Goal: Information Seeking & Learning: Learn about a topic

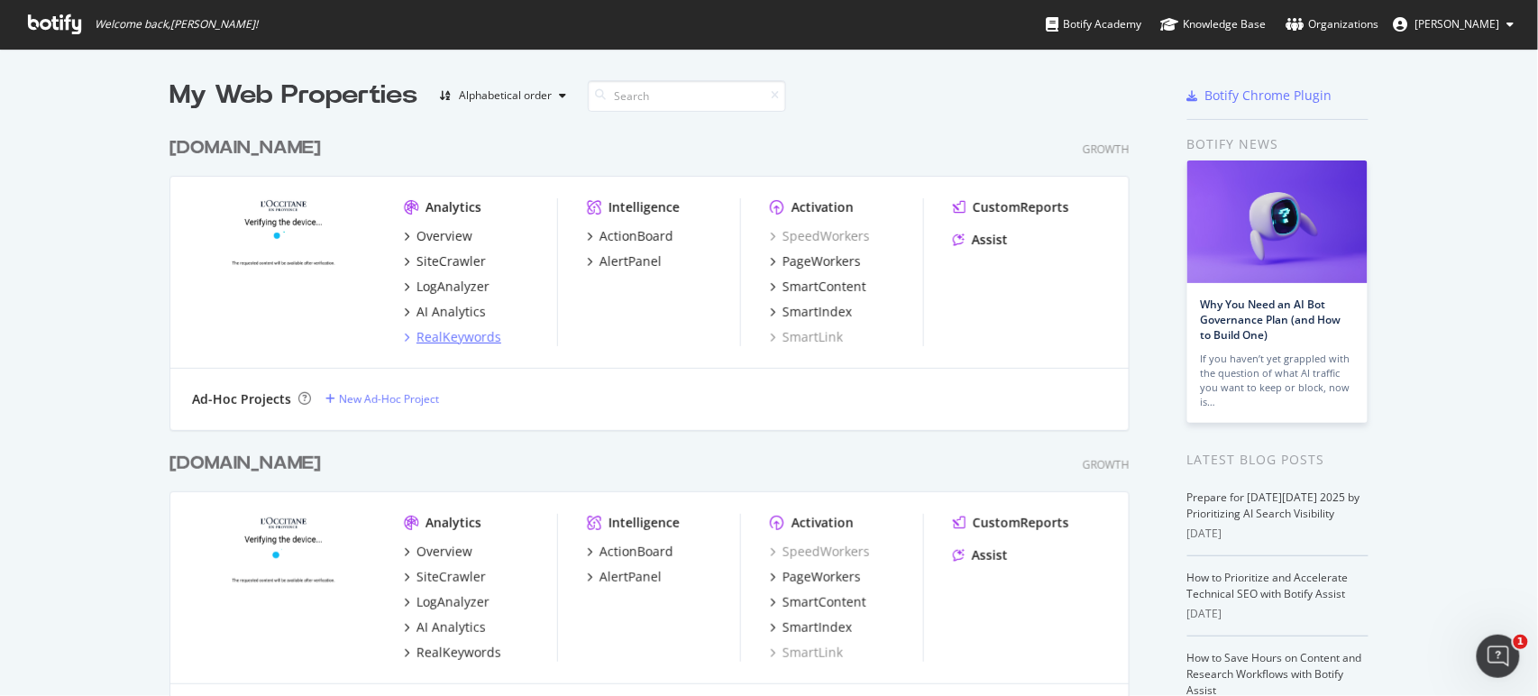
click at [476, 338] on div "RealKeywords" at bounding box center [458, 337] width 85 height 18
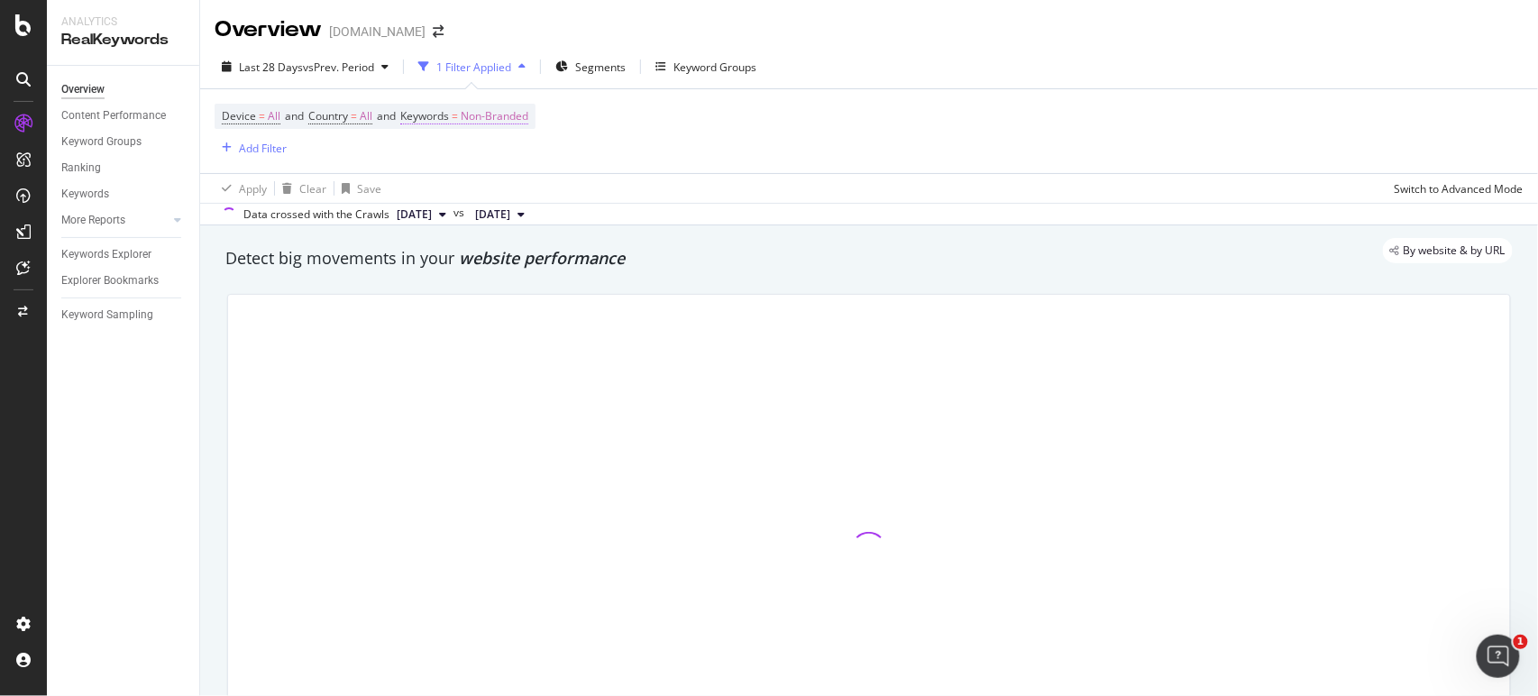
click at [528, 127] on span "Non-Branded" at bounding box center [495, 116] width 68 height 25
click at [515, 122] on div "Keywords" at bounding box center [525, 114] width 213 height 31
click at [471, 160] on span "Non-Branded" at bounding box center [463, 158] width 75 height 15
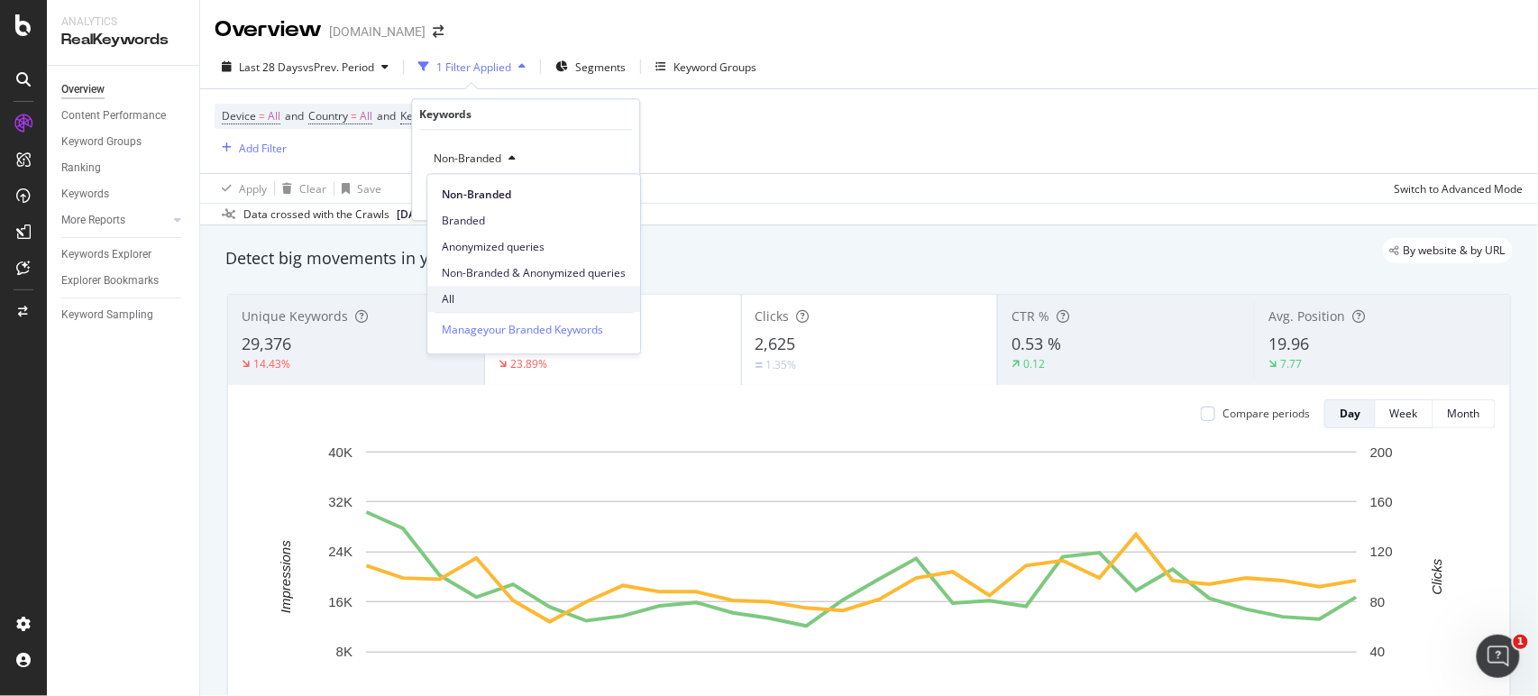
click at [460, 295] on span "All" at bounding box center [534, 299] width 184 height 16
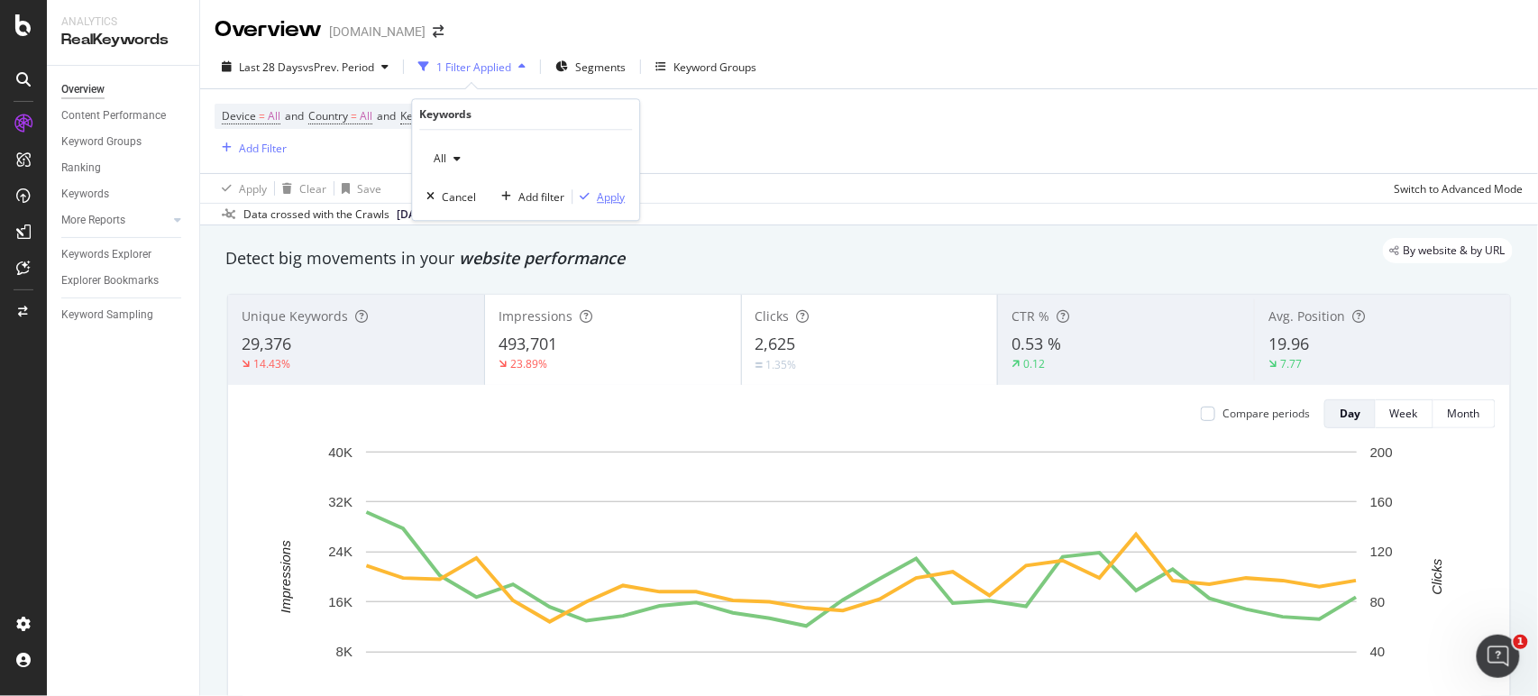
click at [610, 197] on div "Apply" at bounding box center [611, 196] width 28 height 15
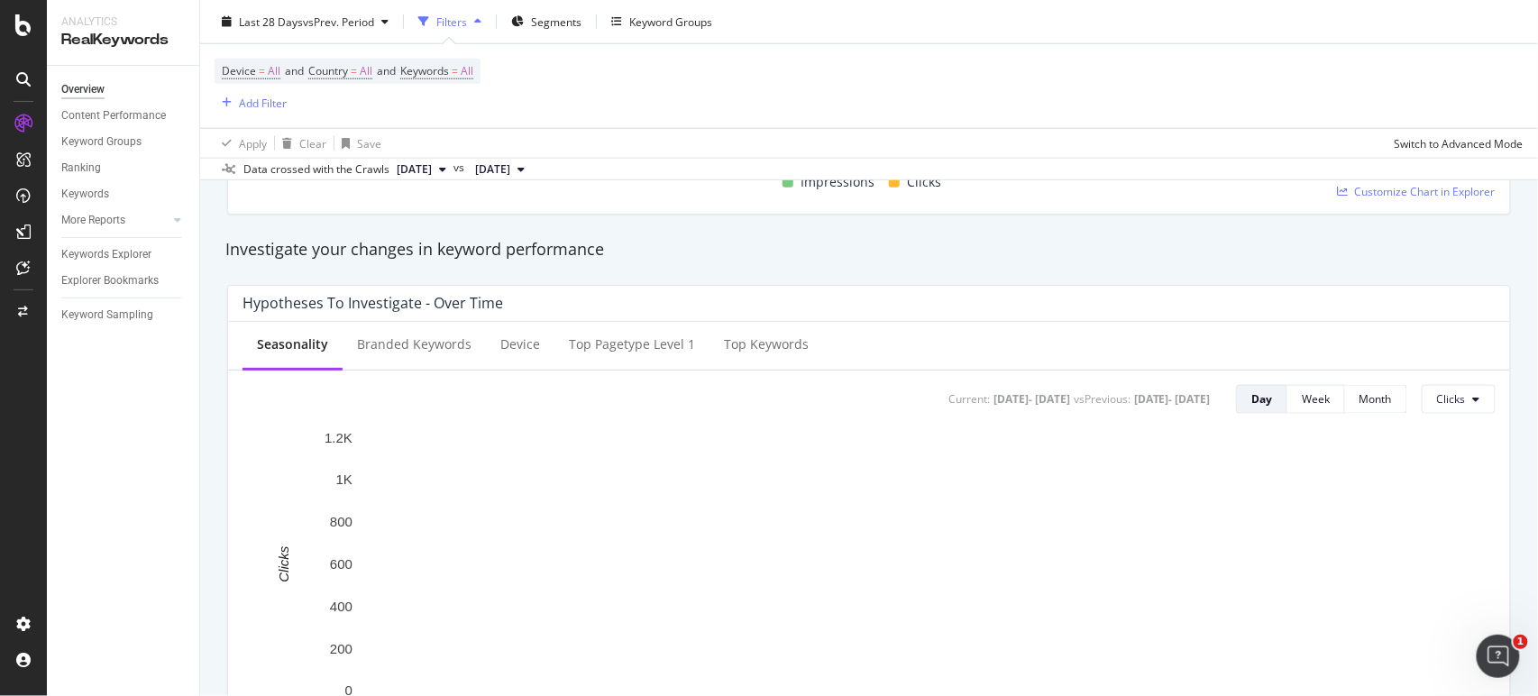
scroll to position [590, 0]
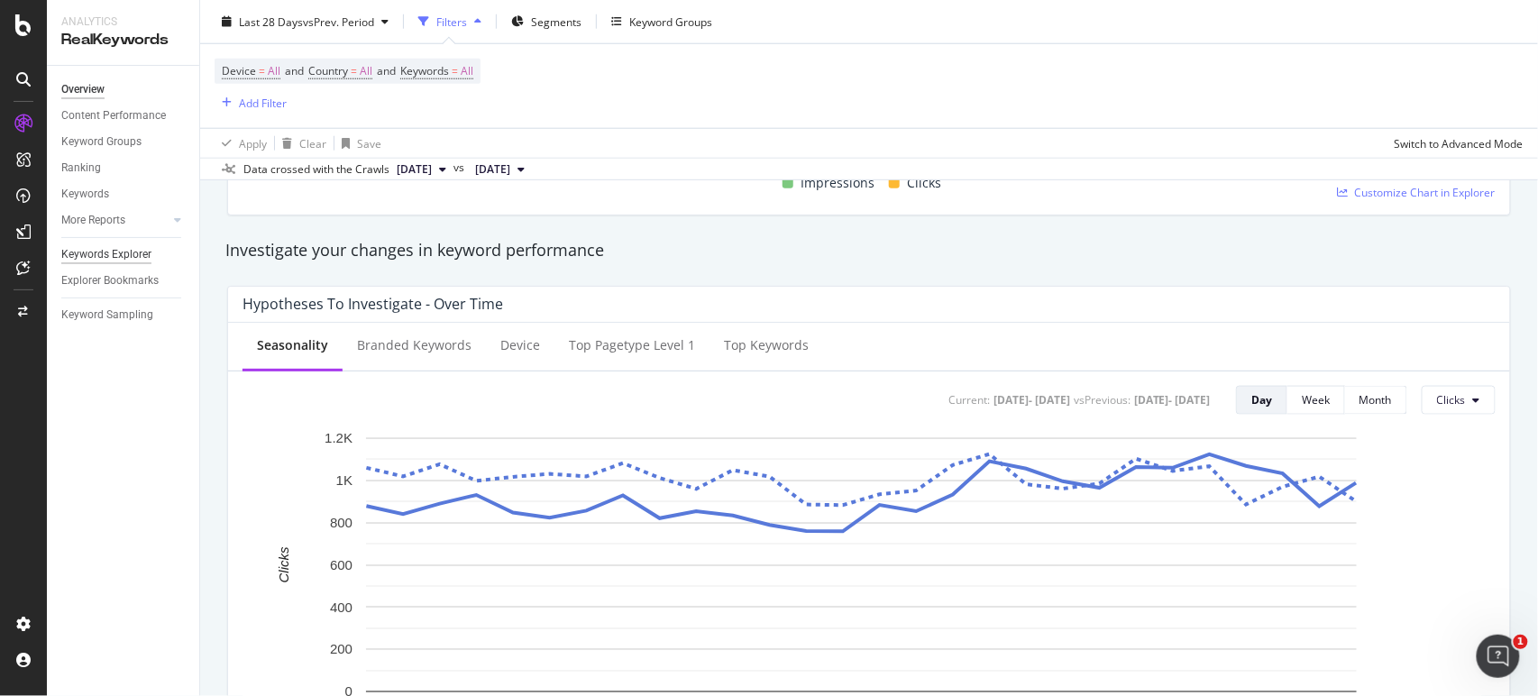
click at [146, 251] on div "Keywords Explorer" at bounding box center [106, 254] width 90 height 19
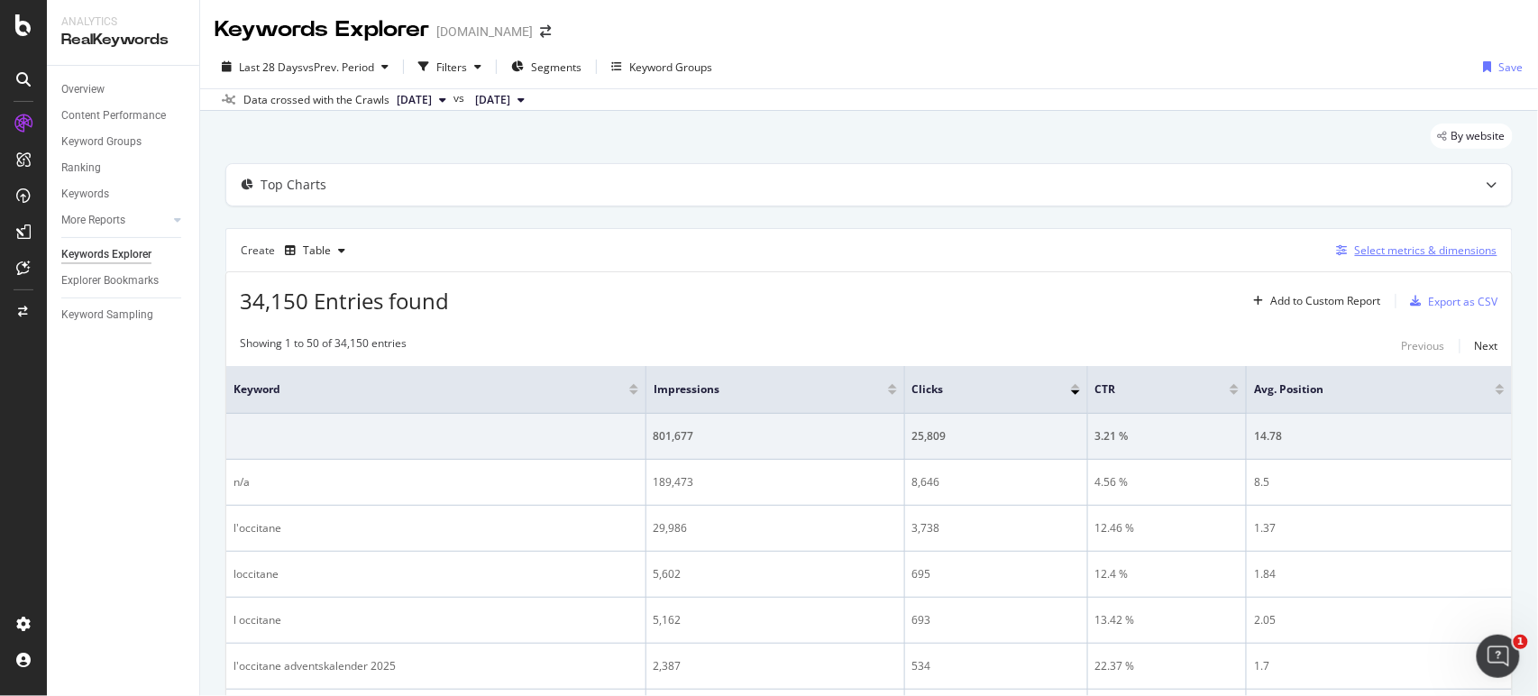
click at [1405, 252] on div "Select metrics & dimensions" at bounding box center [1426, 249] width 142 height 15
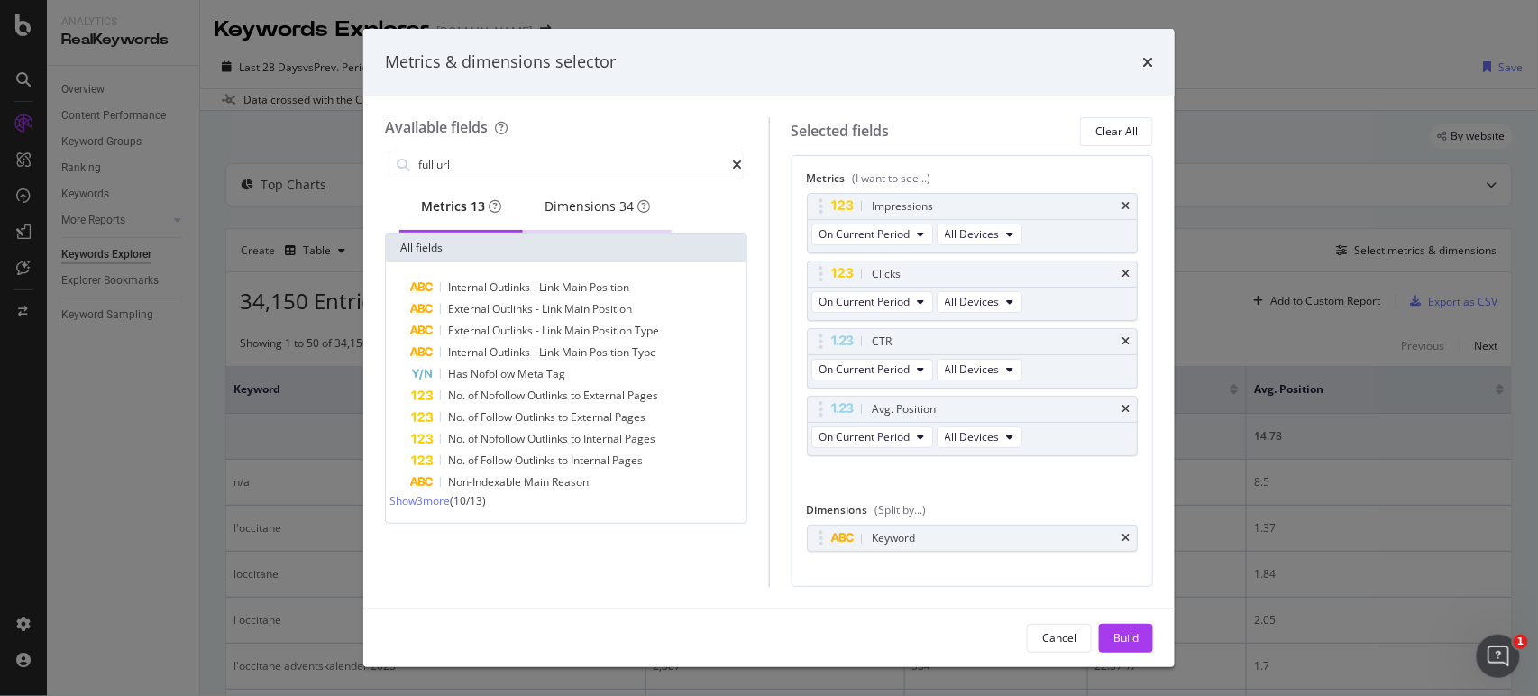
type input "full url"
click at [607, 215] on div "Dimensions 34" at bounding box center [596, 206] width 105 height 18
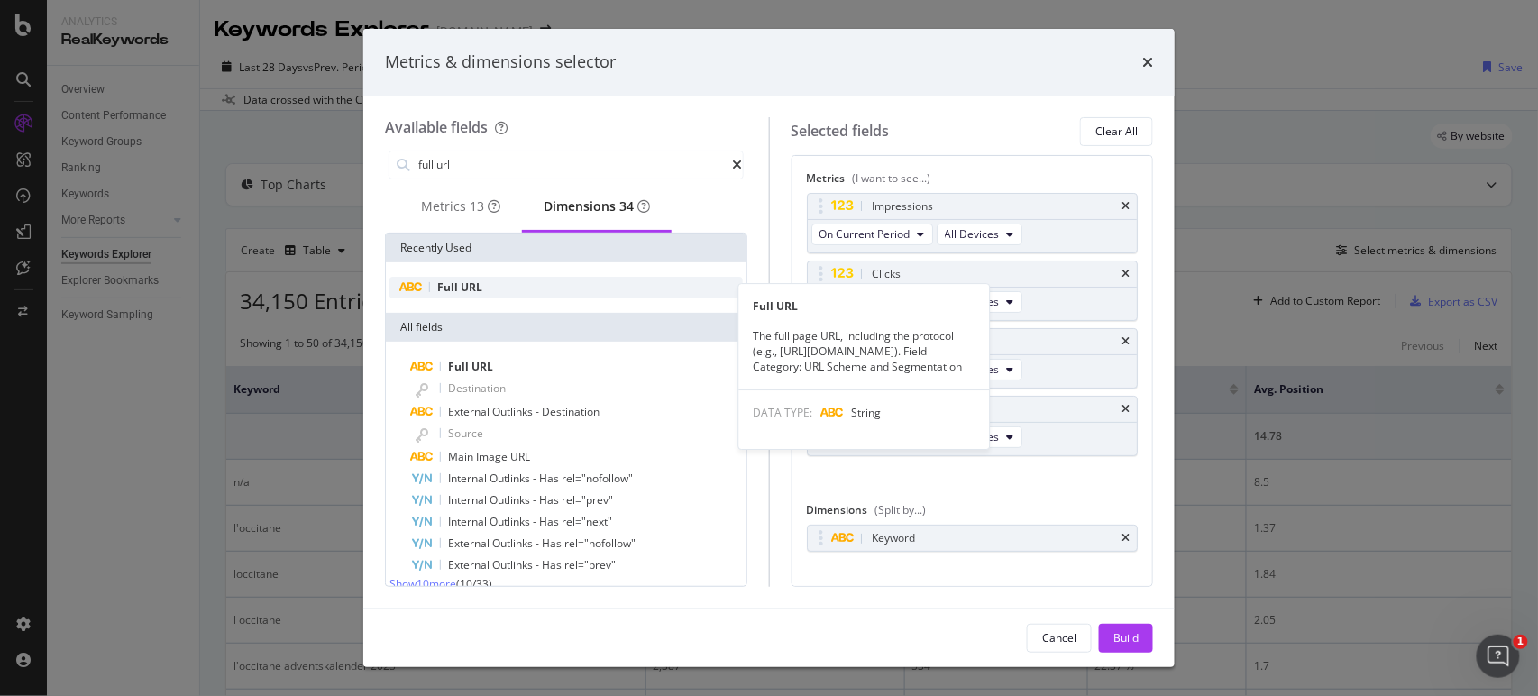
click at [503, 284] on div "Full URL" at bounding box center [565, 288] width 353 height 22
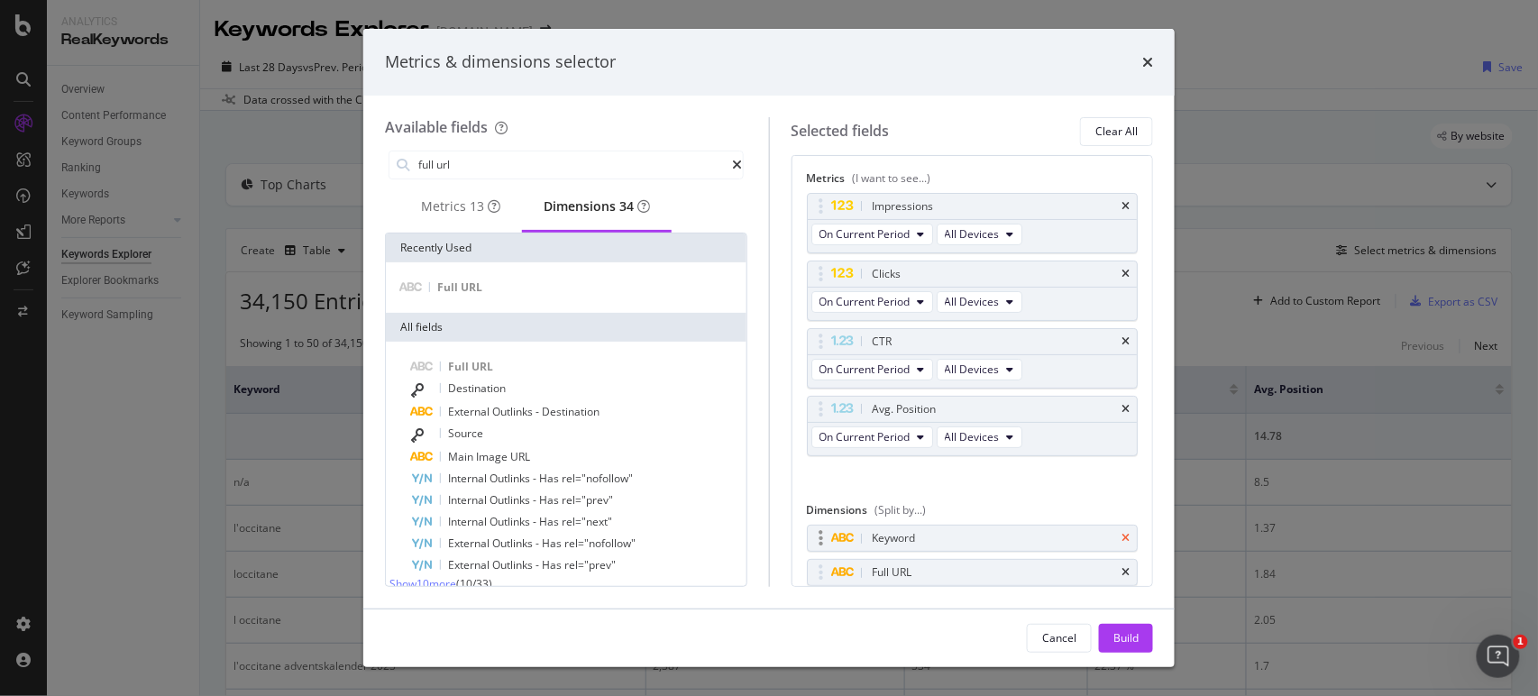
click at [1121, 533] on icon "times" at bounding box center [1125, 538] width 8 height 11
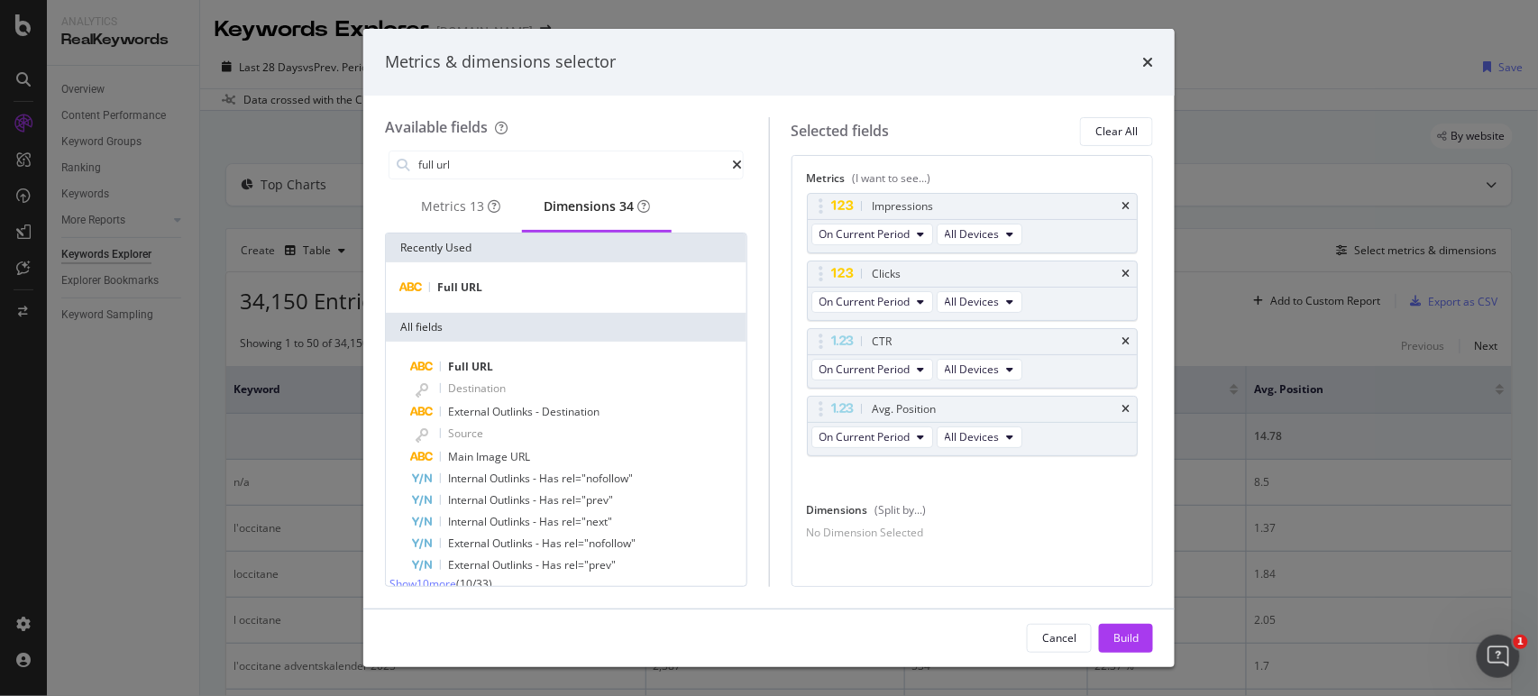
click at [462, 269] on div "Full URL" at bounding box center [566, 287] width 361 height 50
click at [492, 290] on div "Full URL" at bounding box center [565, 288] width 353 height 22
click at [1131, 632] on div "Build" at bounding box center [1125, 637] width 25 height 15
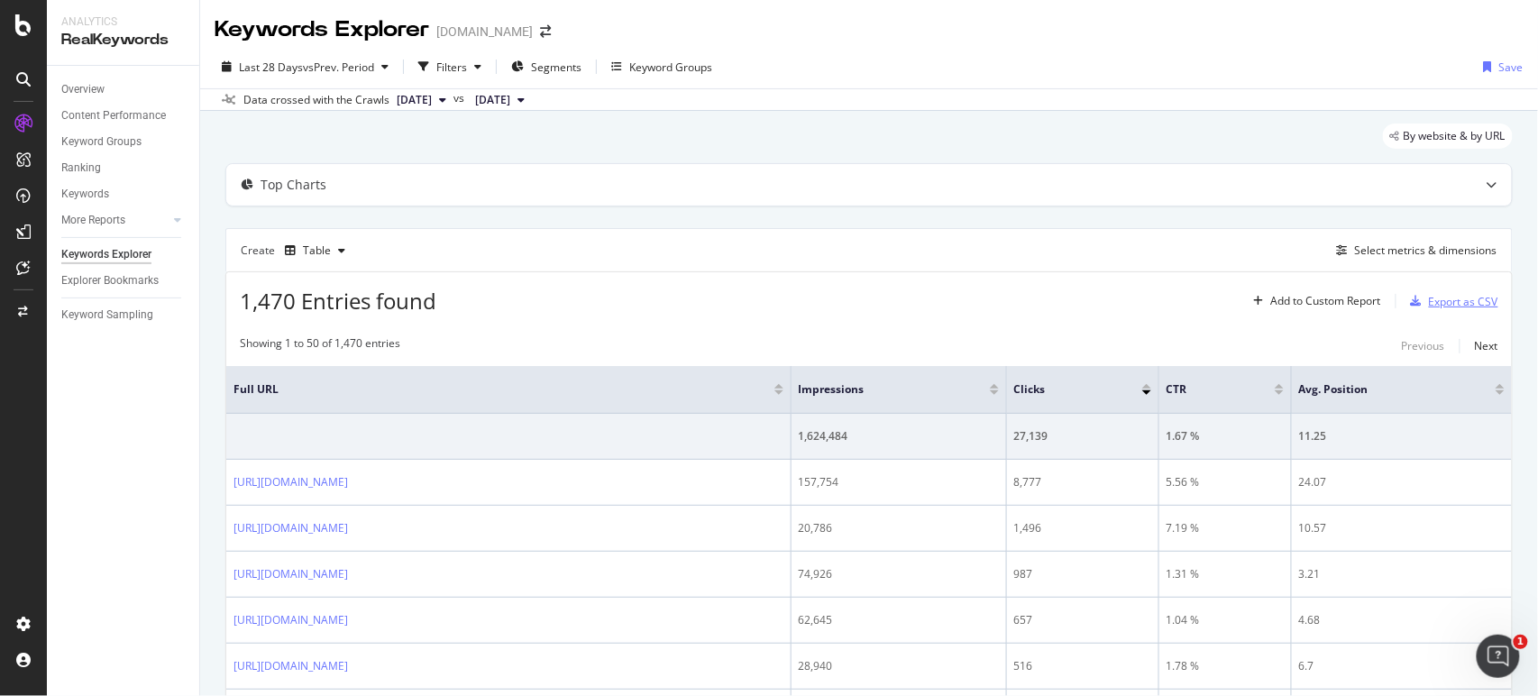
click at [1429, 297] on div "Export as CSV" at bounding box center [1463, 301] width 69 height 15
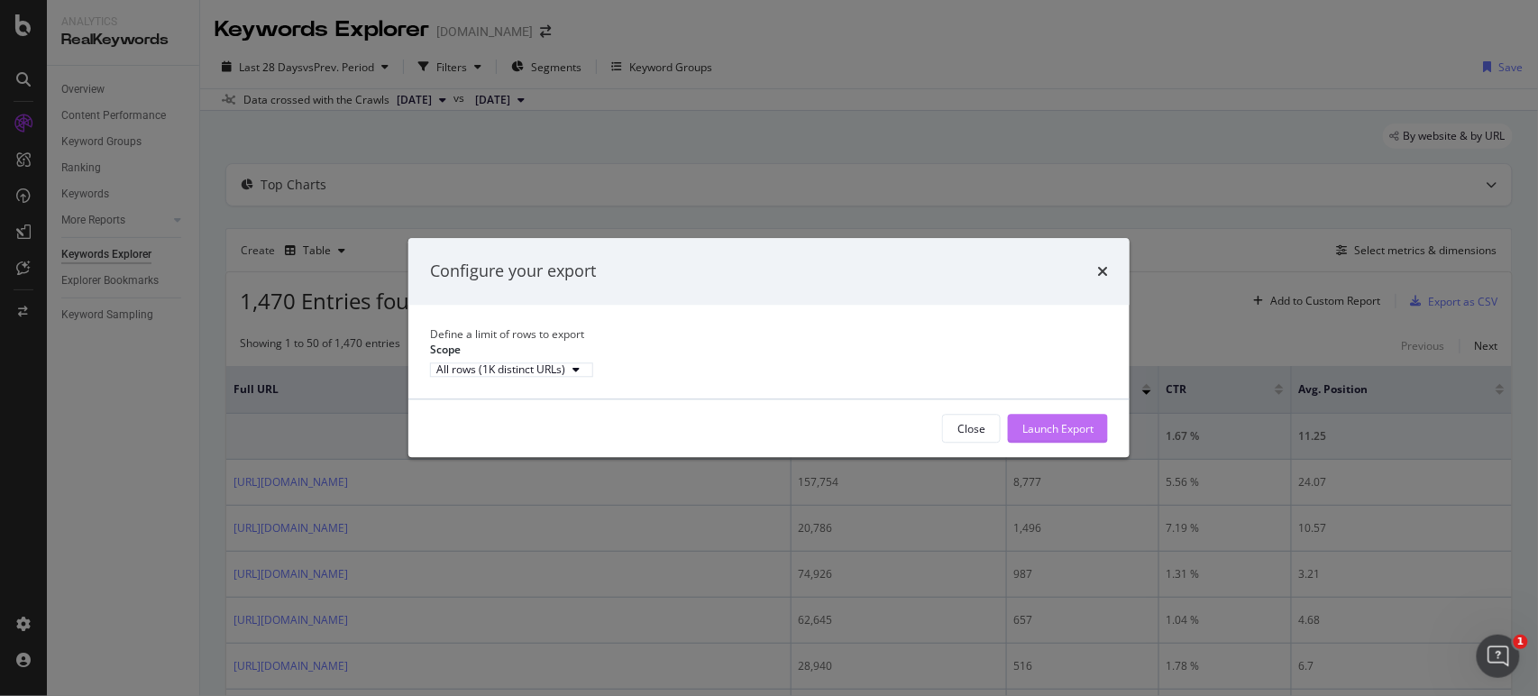
click at [1074, 431] on button "Launch Export" at bounding box center [1058, 429] width 100 height 29
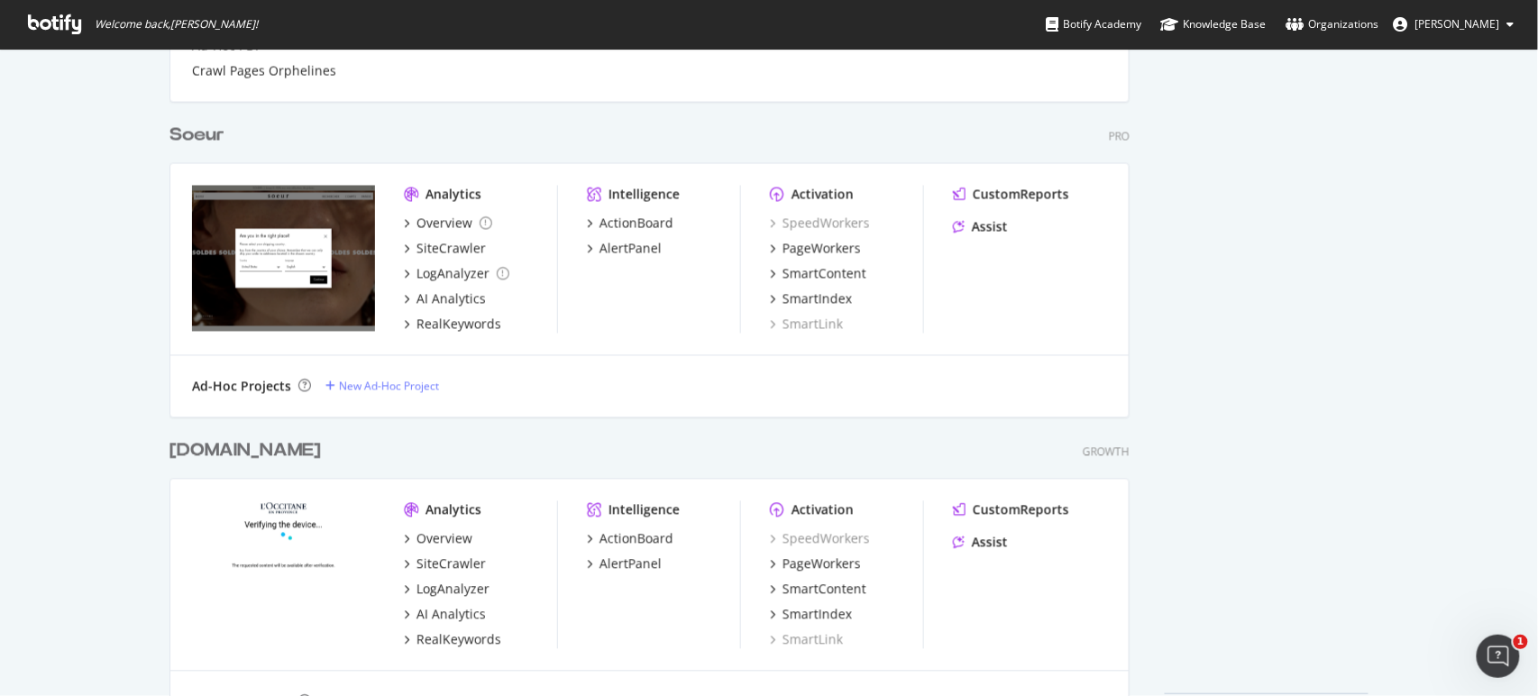
scroll to position [1099, 0]
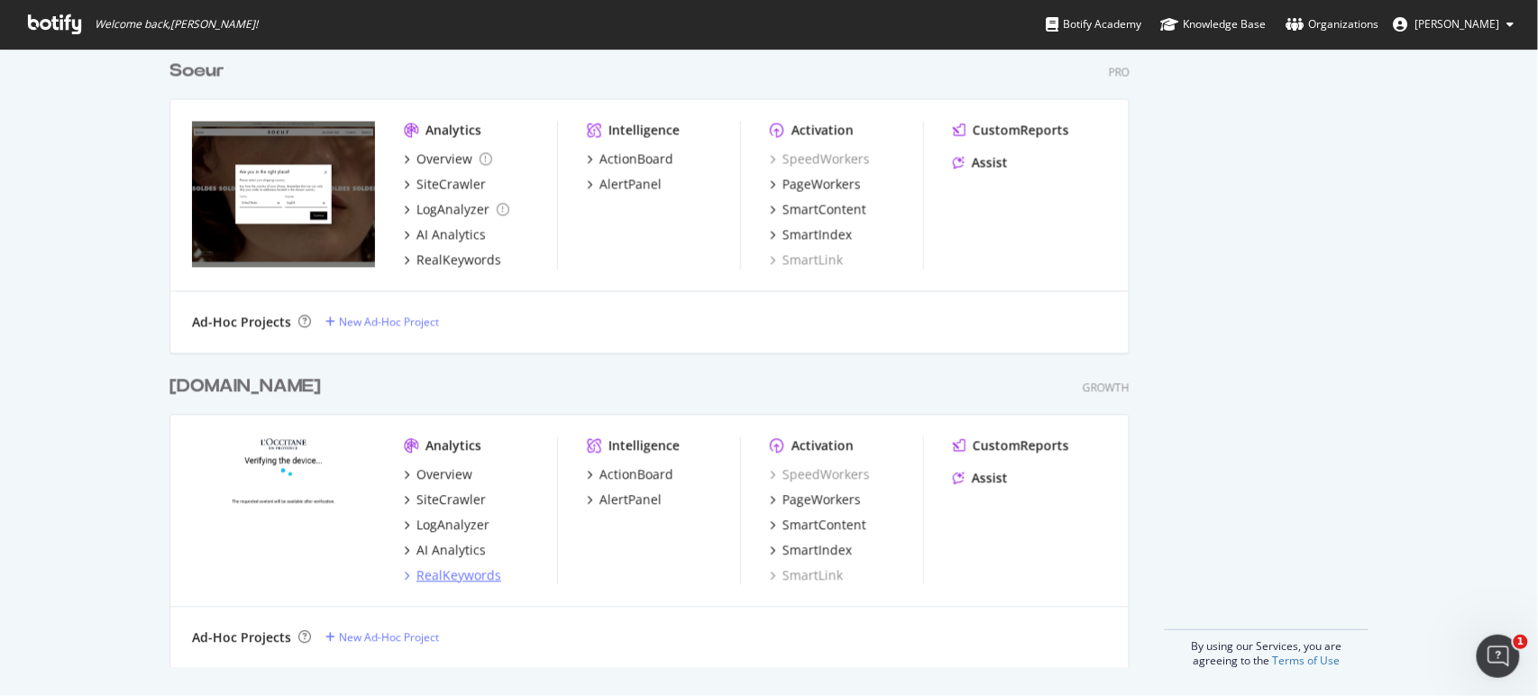
click at [462, 572] on div "RealKeywords" at bounding box center [458, 576] width 85 height 18
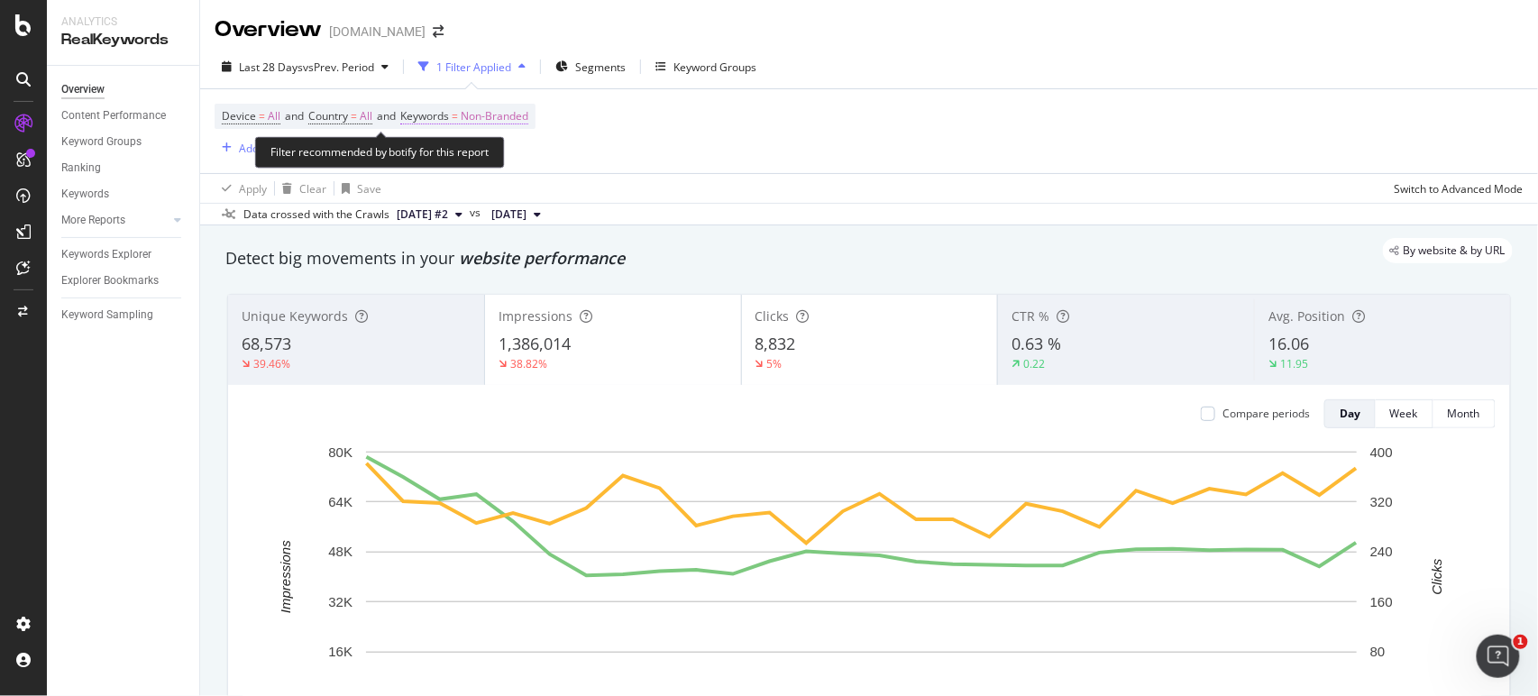
click at [507, 121] on span "Non-Branded" at bounding box center [495, 116] width 68 height 25
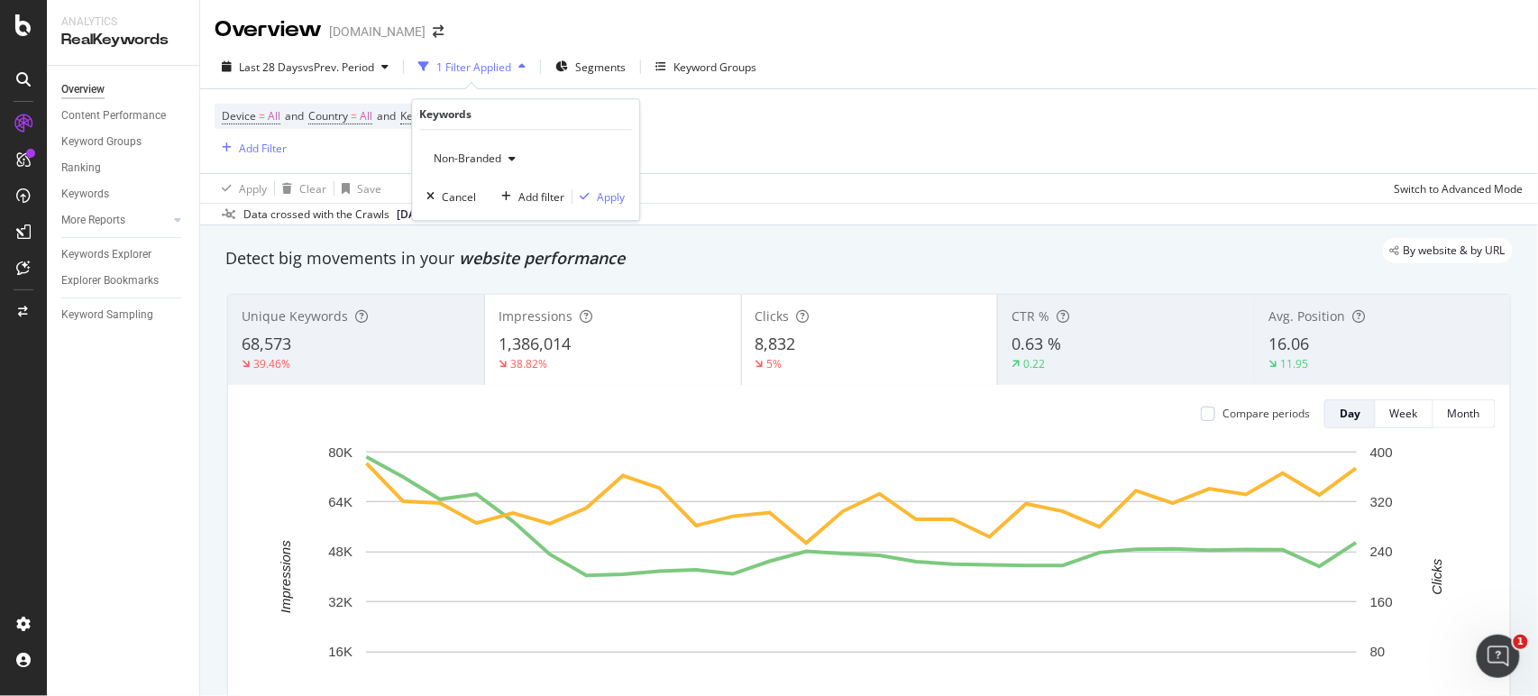
click at [475, 145] on div "Non-Branded" at bounding box center [474, 158] width 96 height 27
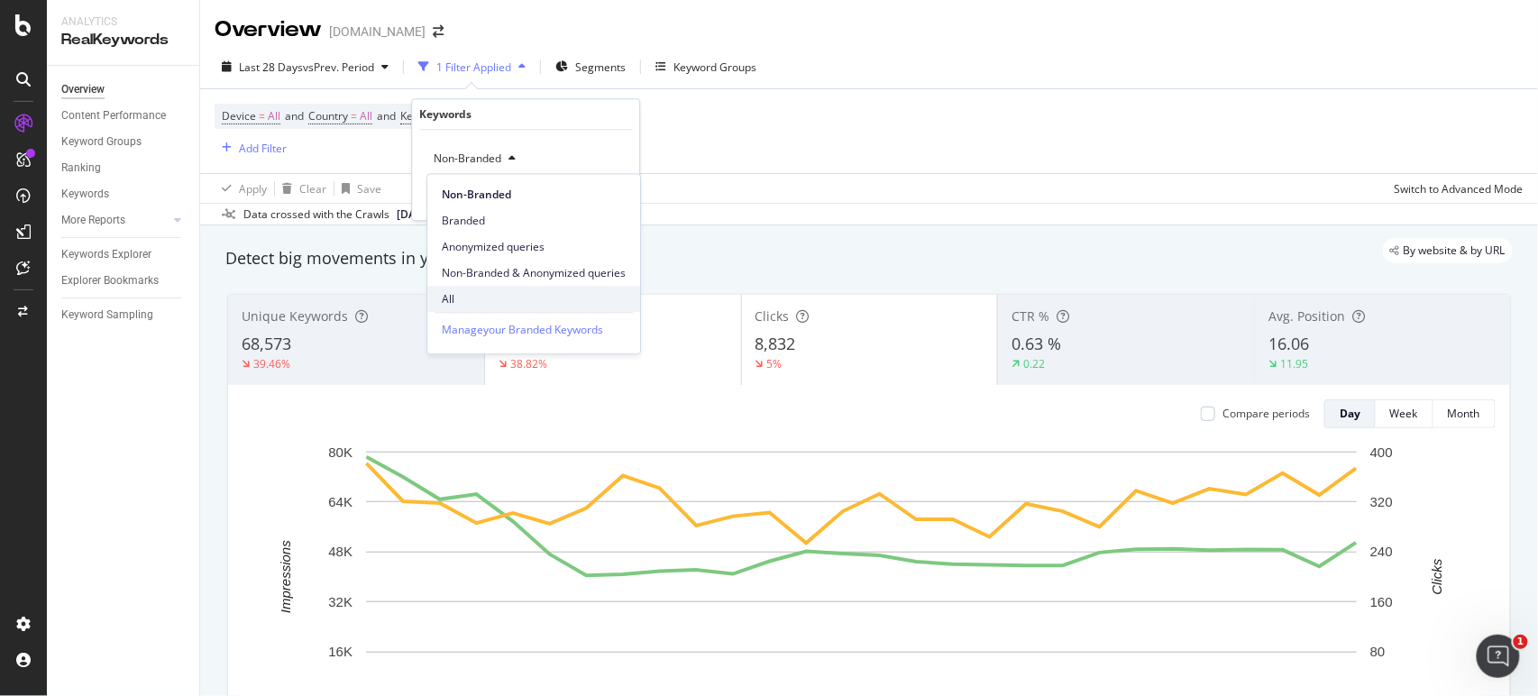
click at [457, 289] on div "All" at bounding box center [533, 299] width 213 height 26
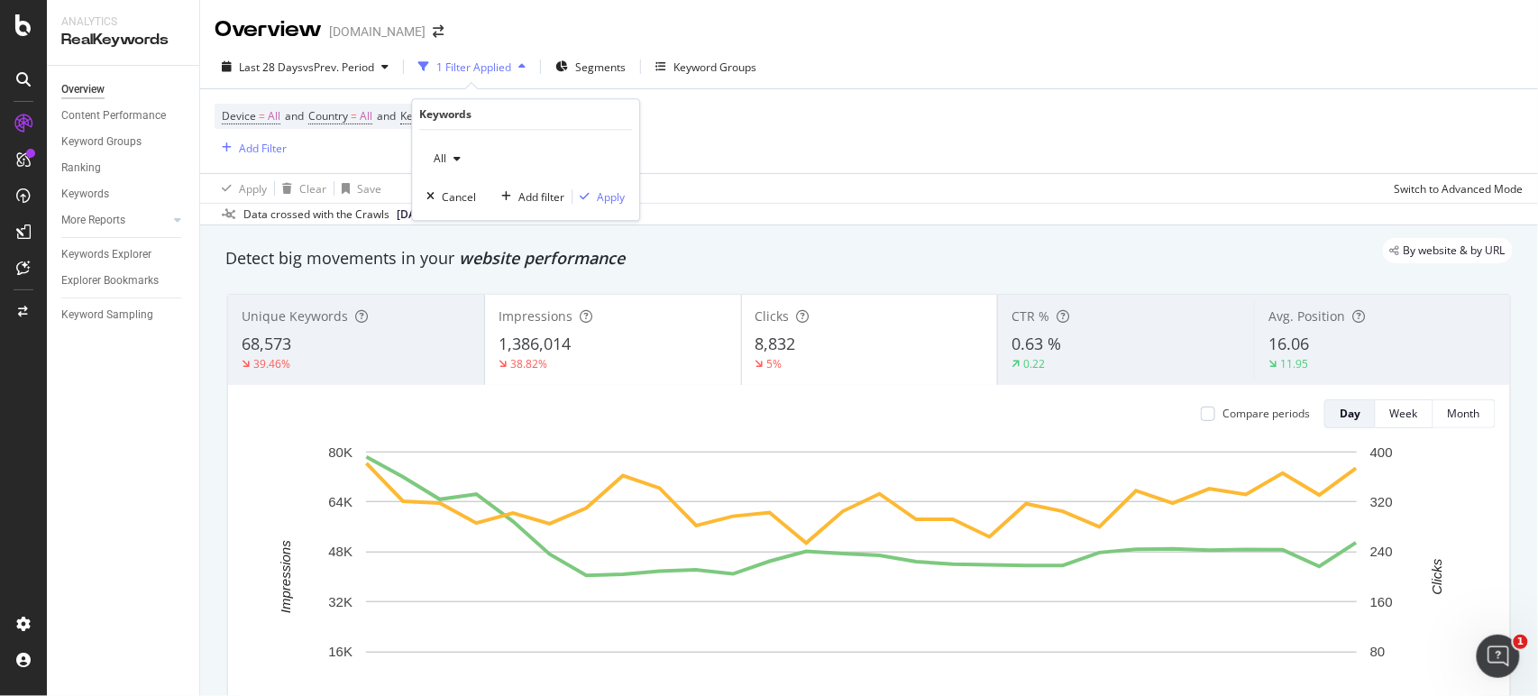
click at [586, 184] on div "All Cancel Add filter Apply" at bounding box center [525, 175] width 227 height 90
click at [599, 203] on div "Apply" at bounding box center [611, 196] width 28 height 15
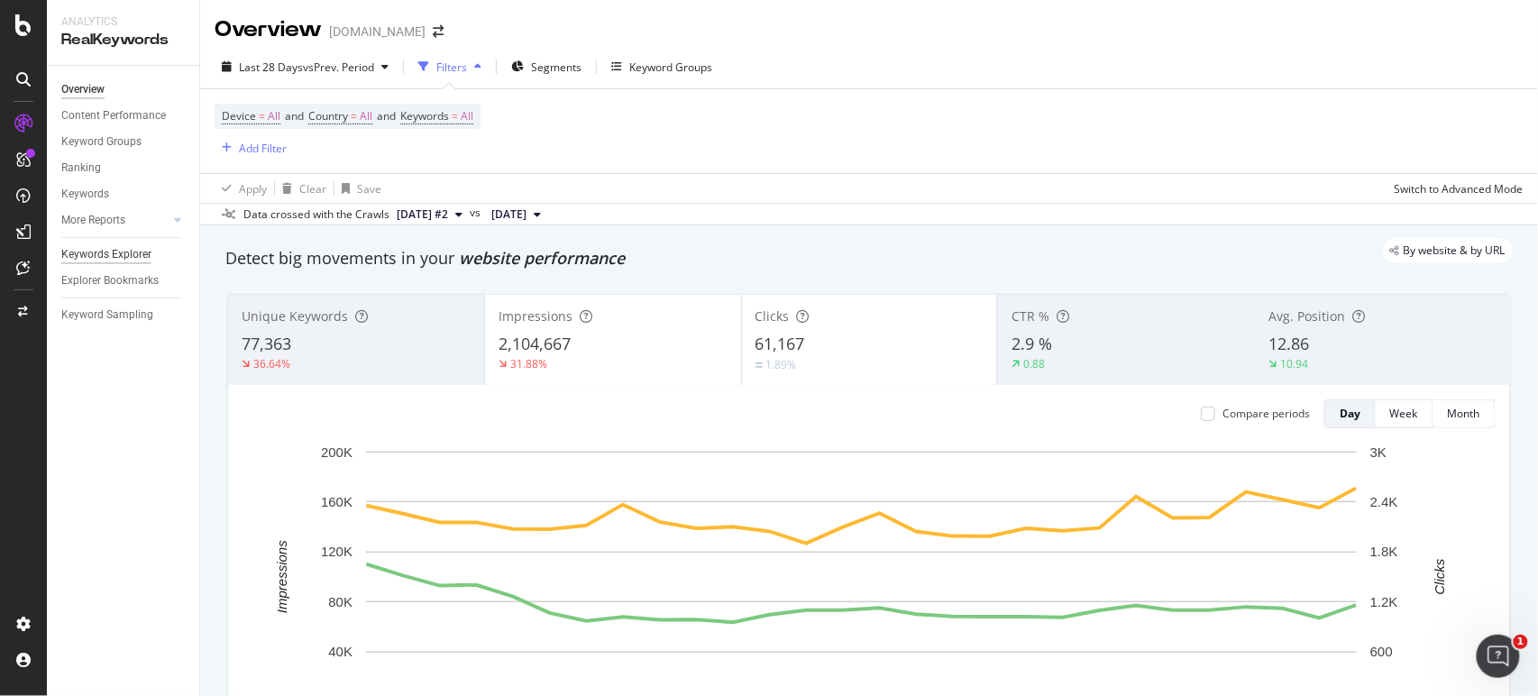
click at [146, 251] on div "Keywords Explorer" at bounding box center [106, 254] width 90 height 19
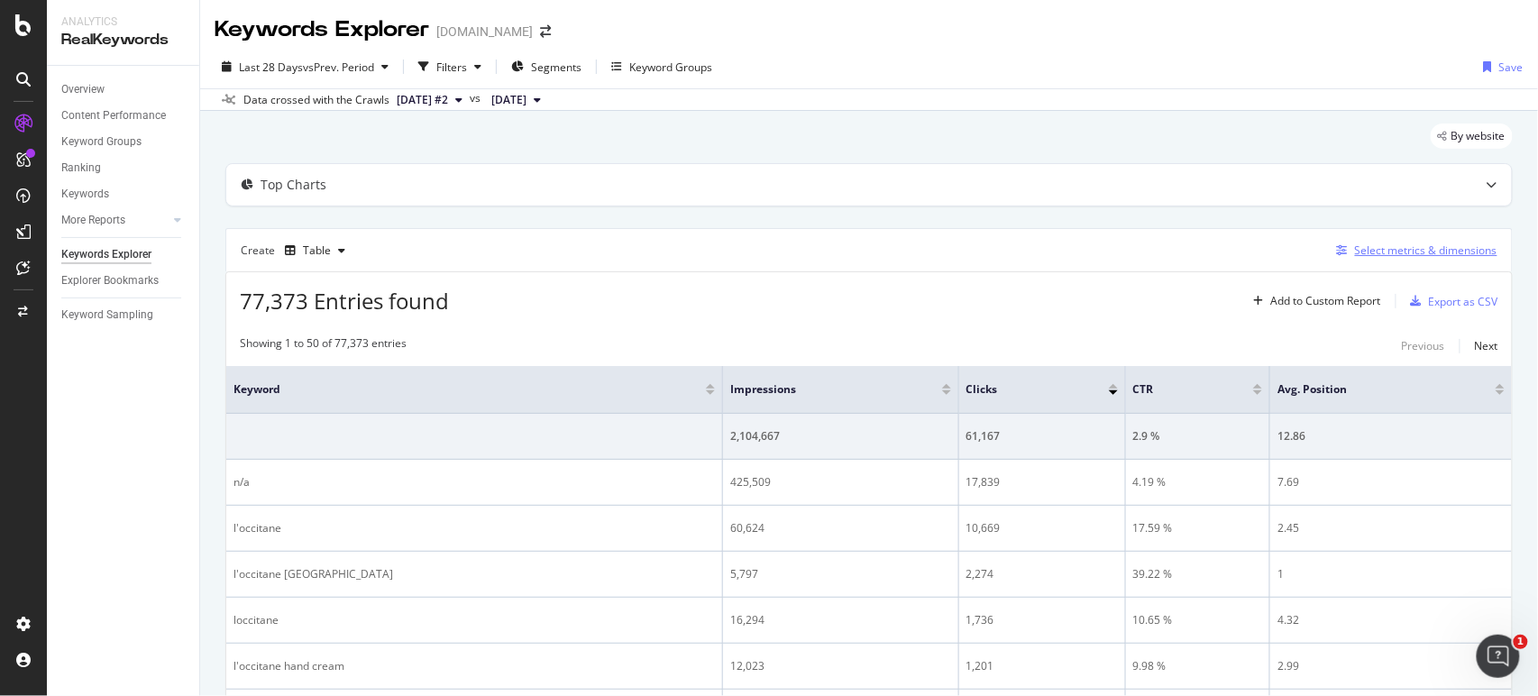
click at [1425, 247] on div "Select metrics & dimensions" at bounding box center [1426, 249] width 142 height 15
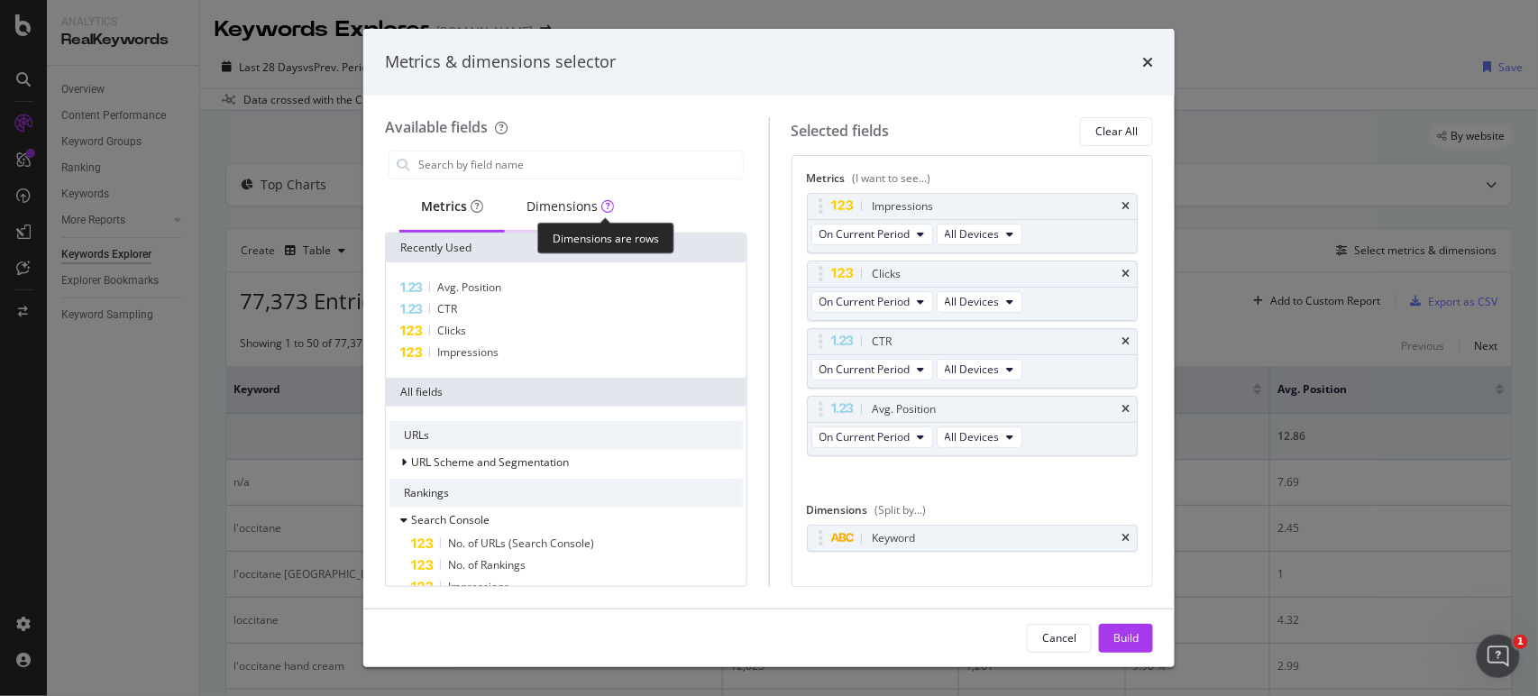
click at [567, 205] on div "Dimensions" at bounding box center [569, 206] width 87 height 18
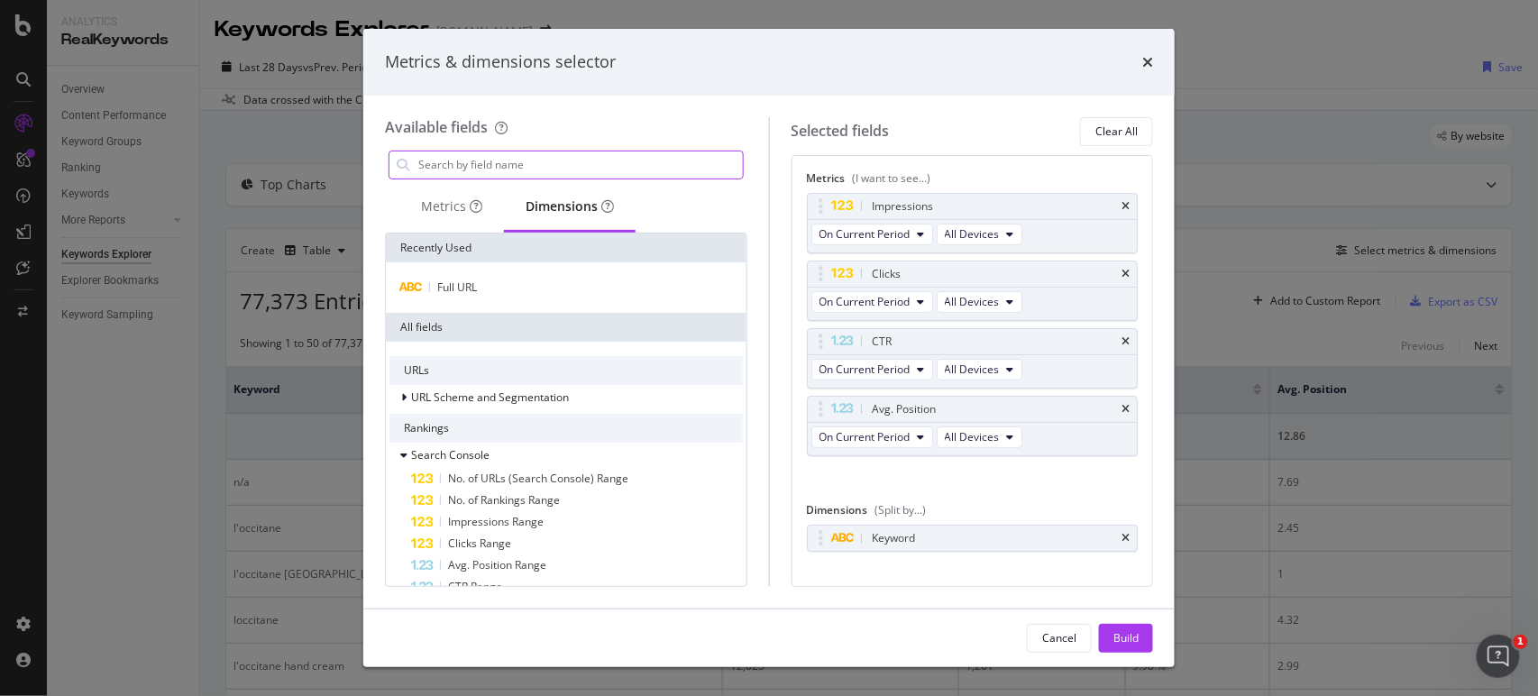
click at [504, 153] on input "modal" at bounding box center [579, 164] width 326 height 27
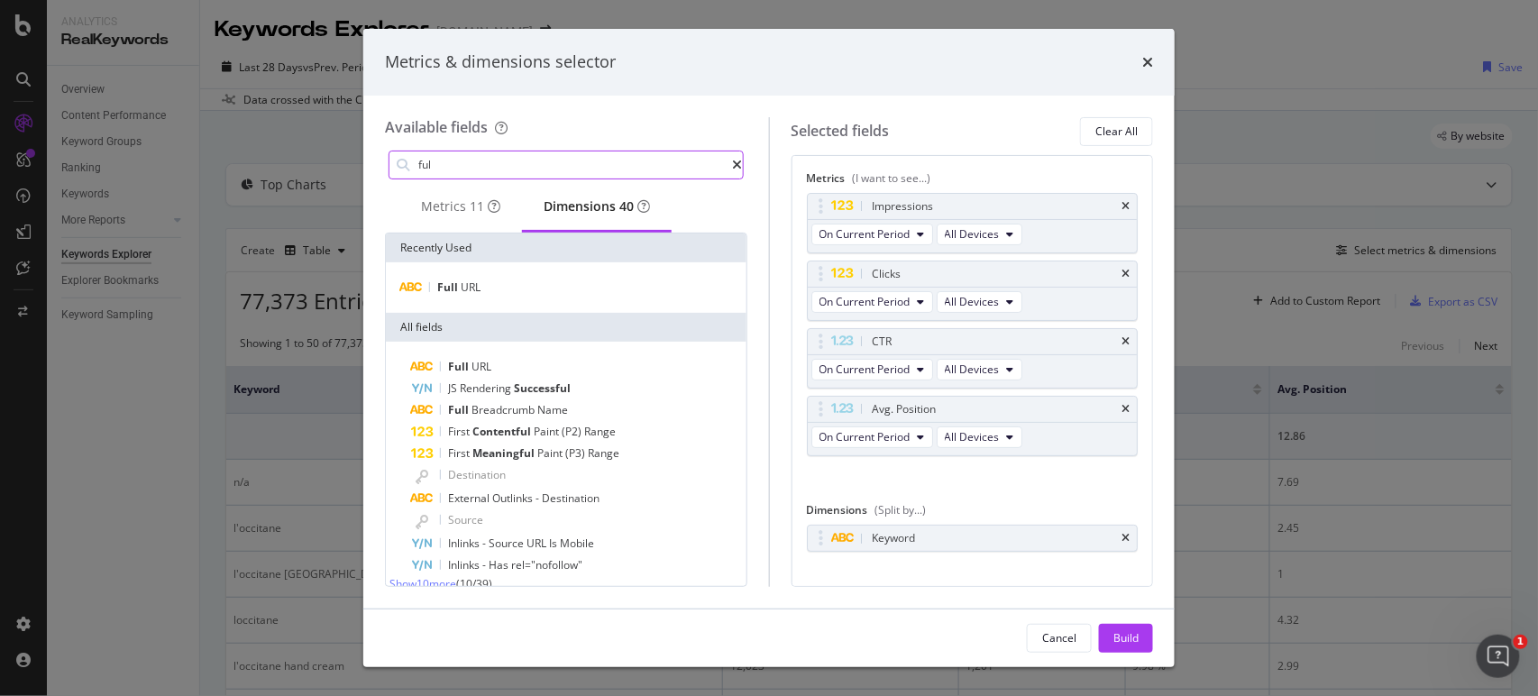
type input "ful"
click at [500, 277] on div "Full URL" at bounding box center [566, 287] width 361 height 50
click at [522, 288] on div "Full URL" at bounding box center [565, 288] width 353 height 22
click at [1121, 535] on icon "times" at bounding box center [1125, 538] width 8 height 11
click at [1126, 632] on div "Build" at bounding box center [1125, 637] width 25 height 15
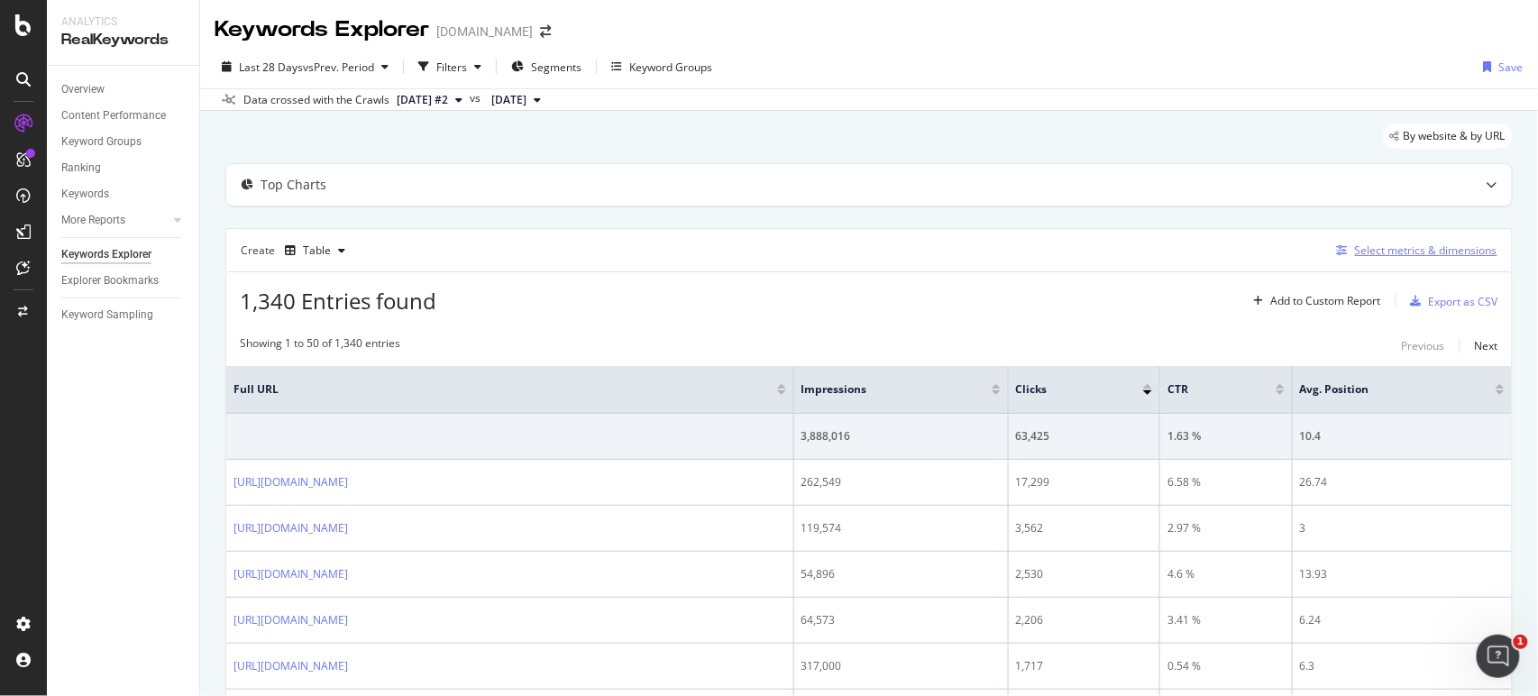
click at [1428, 249] on div "Select metrics & dimensions" at bounding box center [1426, 249] width 142 height 15
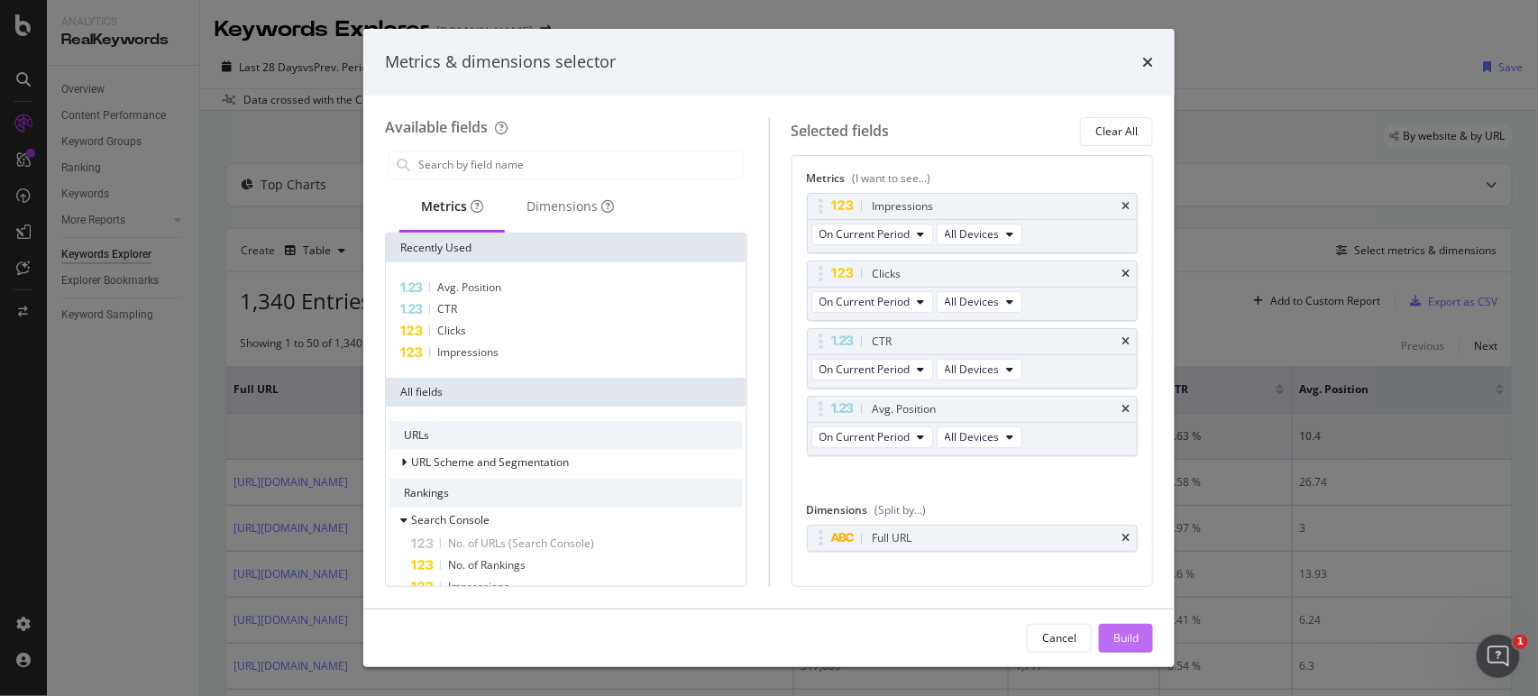
click at [1131, 635] on div "Build" at bounding box center [1125, 637] width 25 height 15
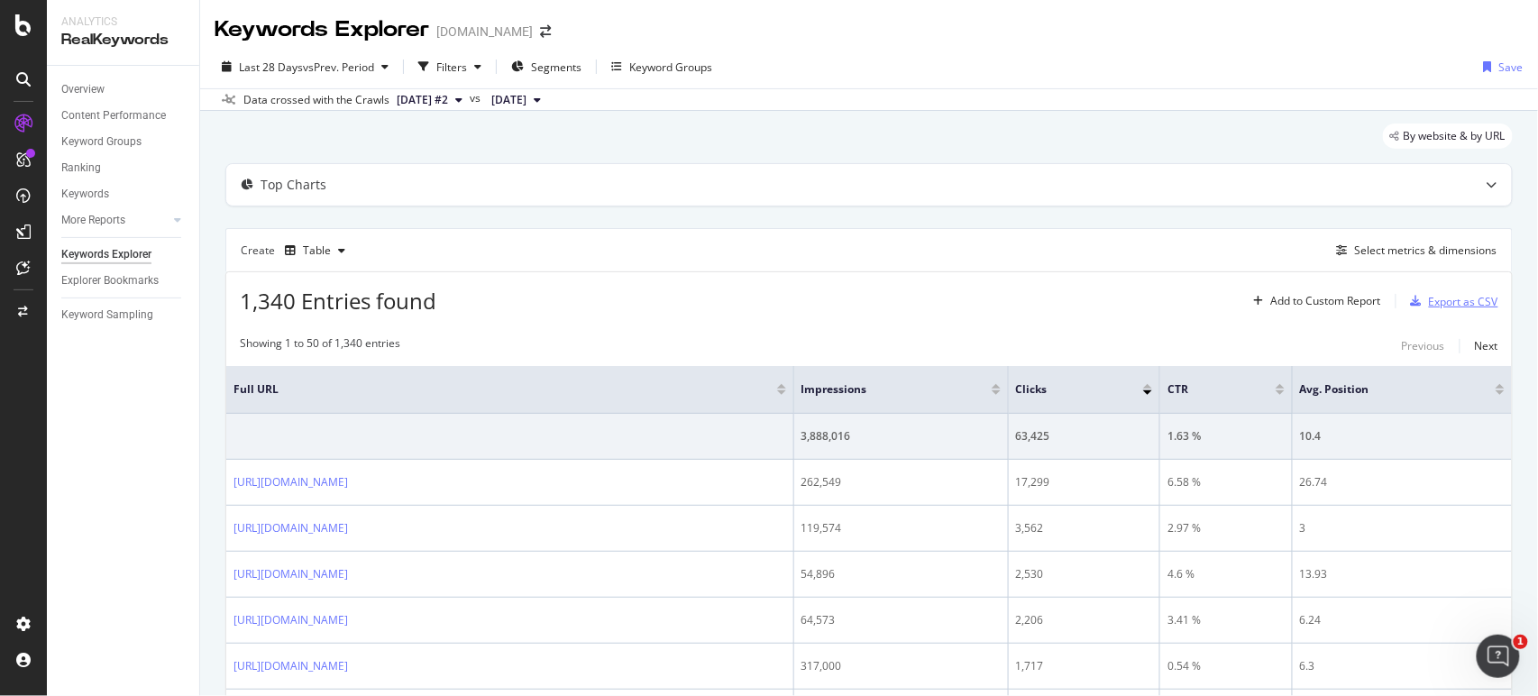
click at [1442, 301] on div "Export as CSV" at bounding box center [1463, 301] width 69 height 15
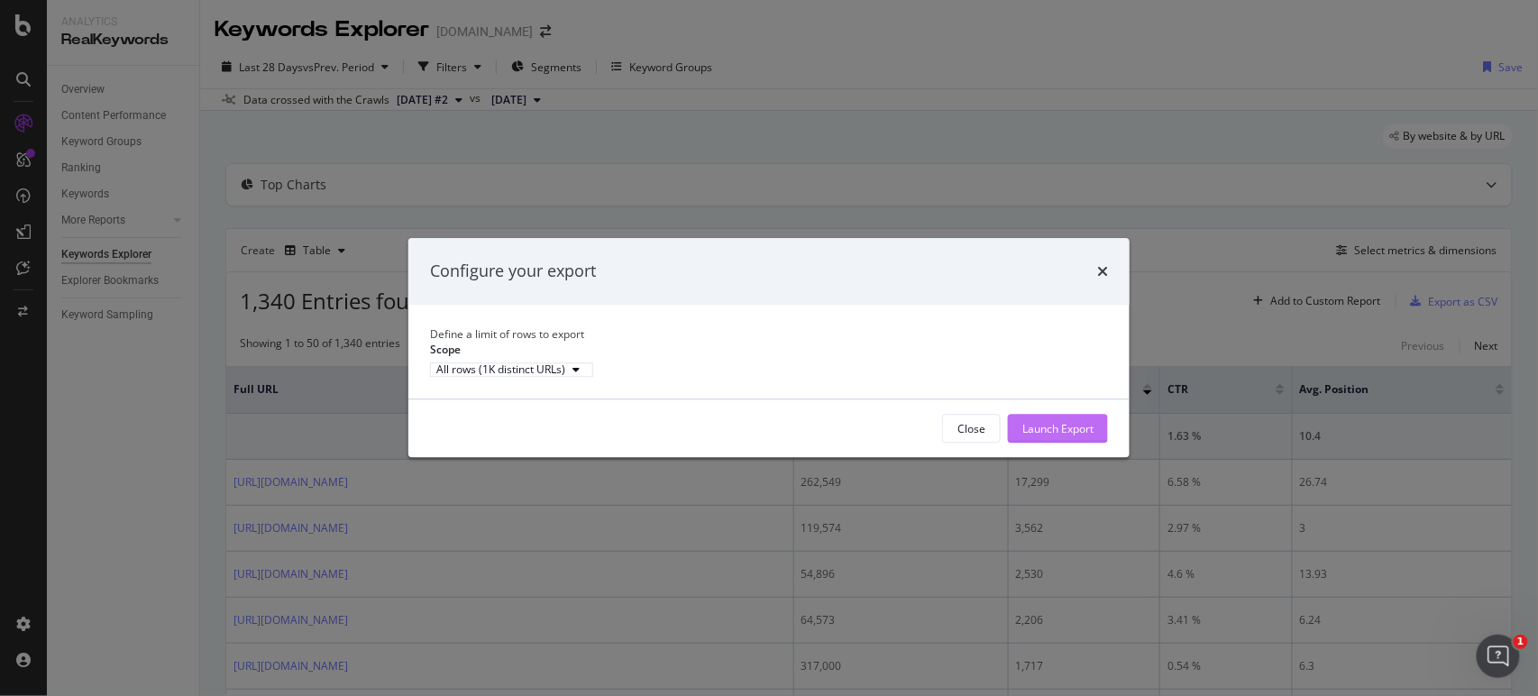
click at [1079, 436] on div "Launch Export" at bounding box center [1057, 428] width 71 height 15
